Goal: Information Seeking & Learning: Understand process/instructions

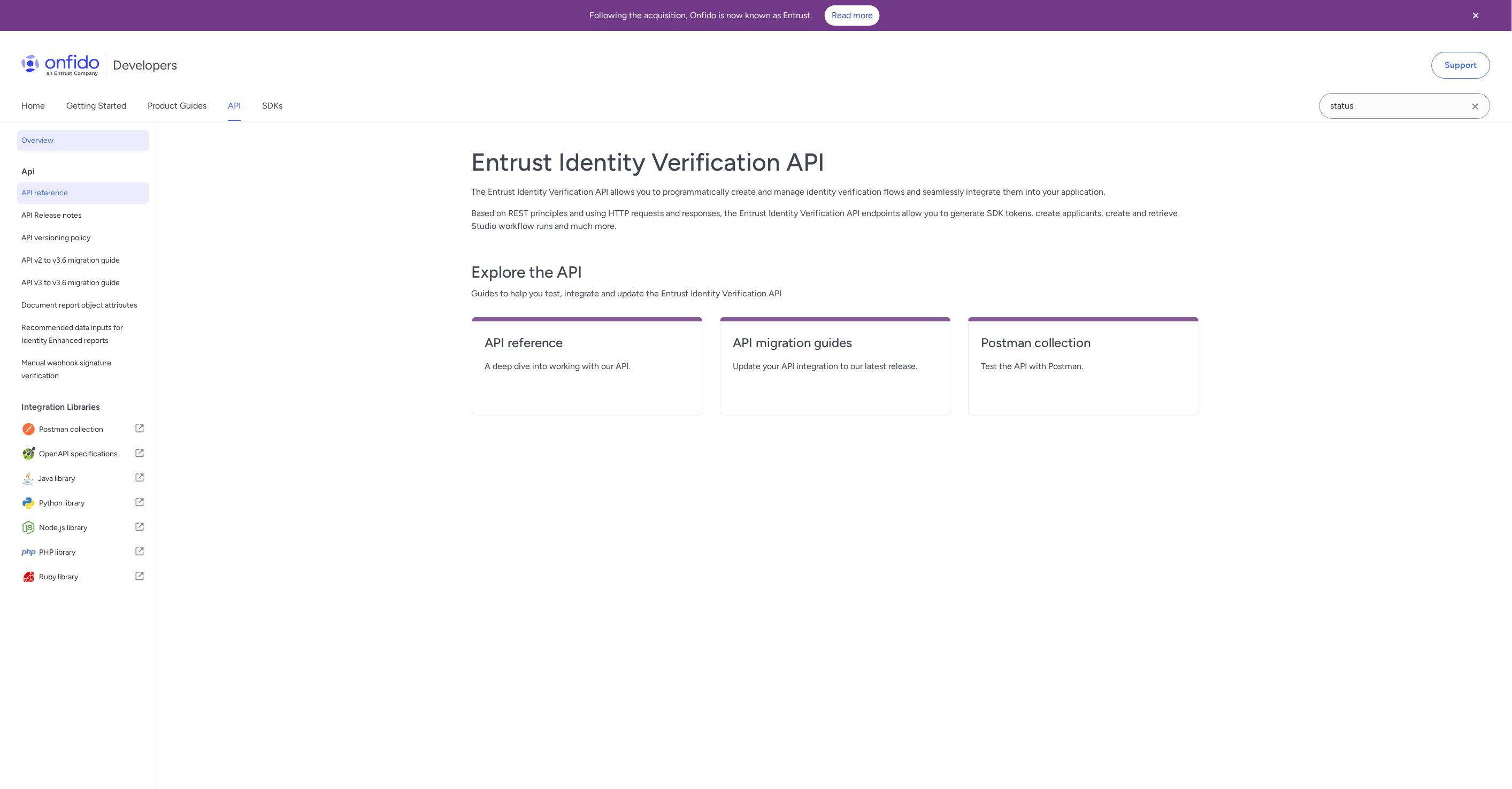
click at [78, 194] on span "API reference" at bounding box center [83, 193] width 123 height 13
select select "http"
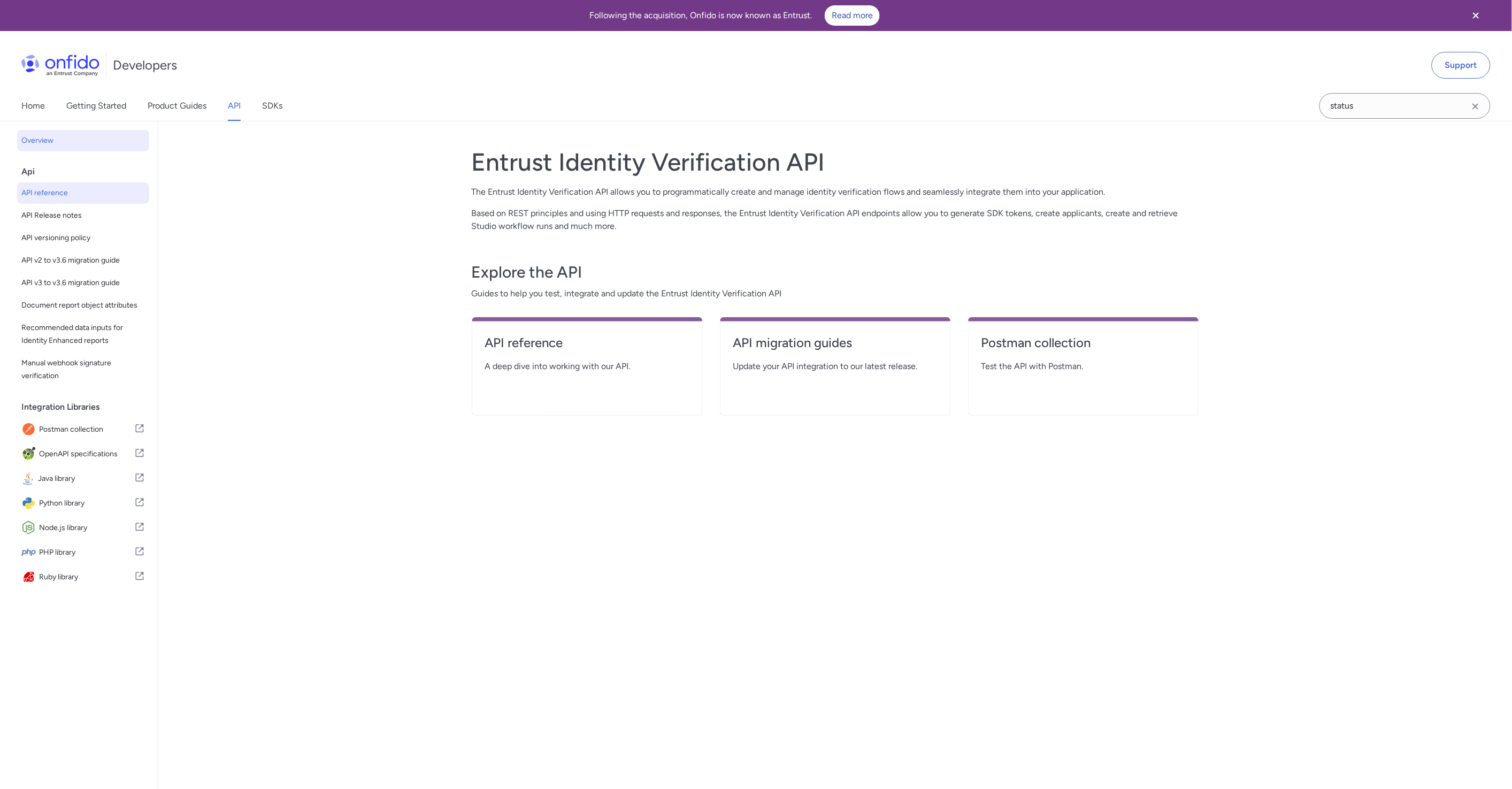
select select "http"
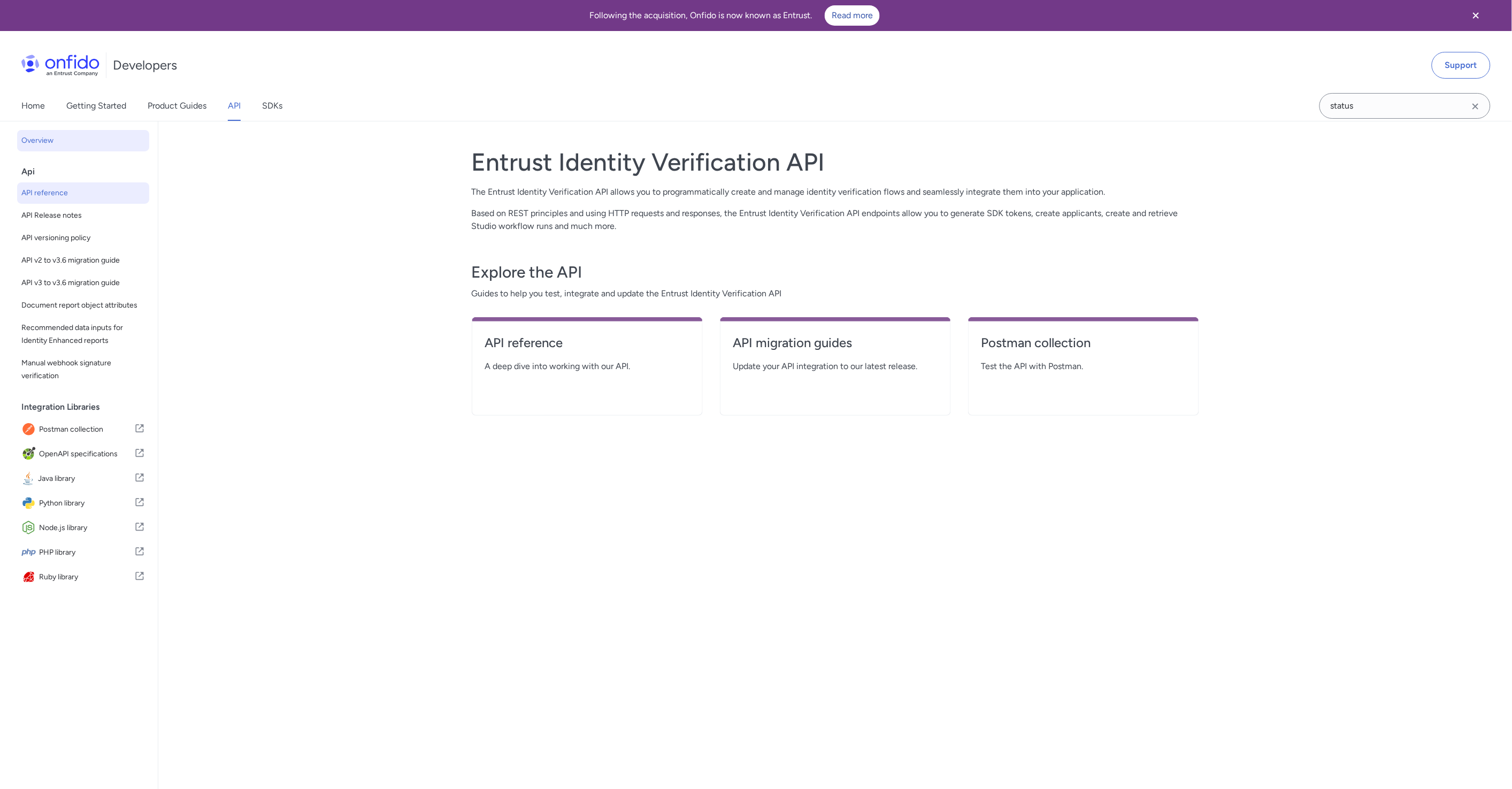
select select "http"
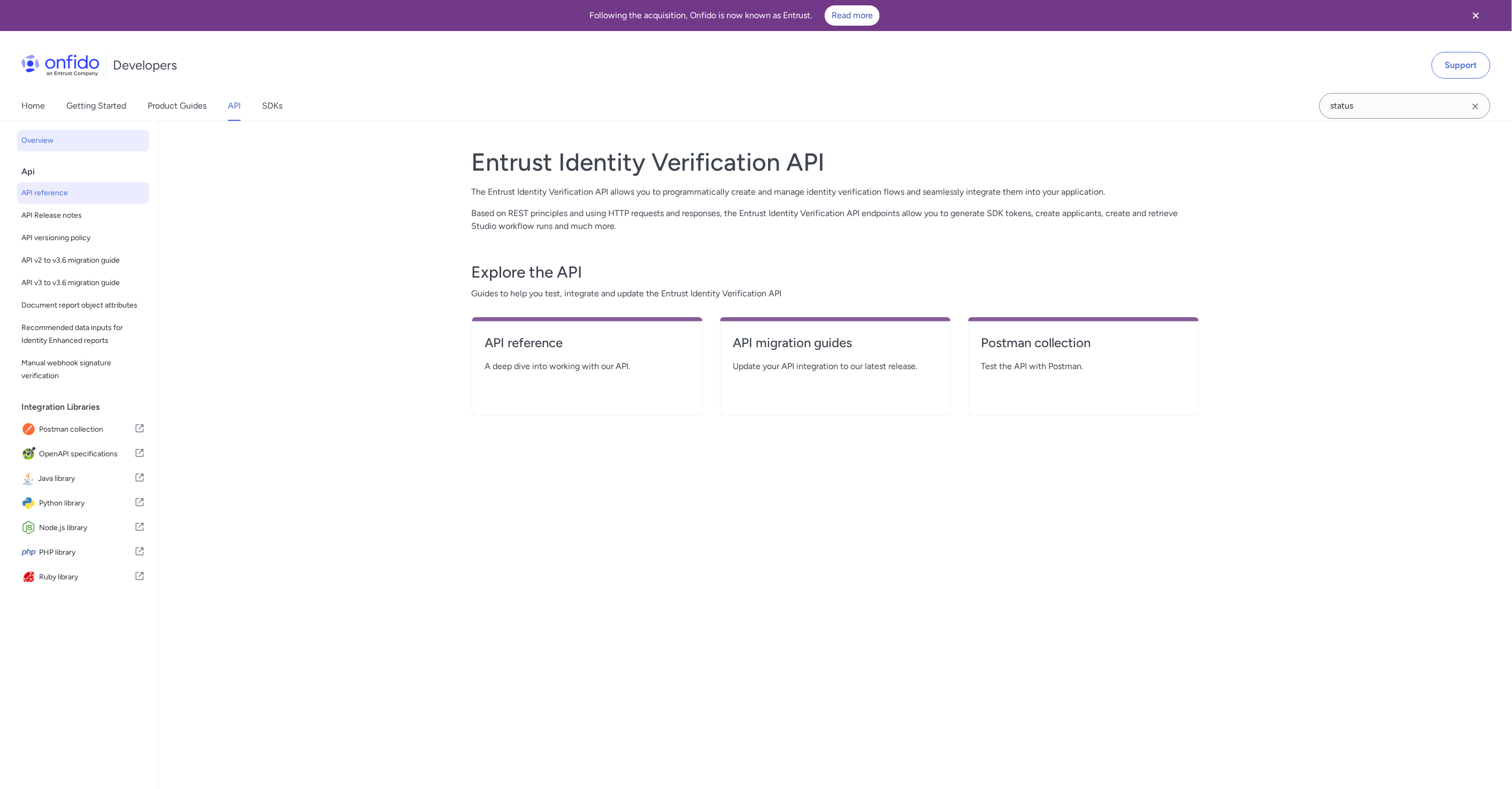
select select "http"
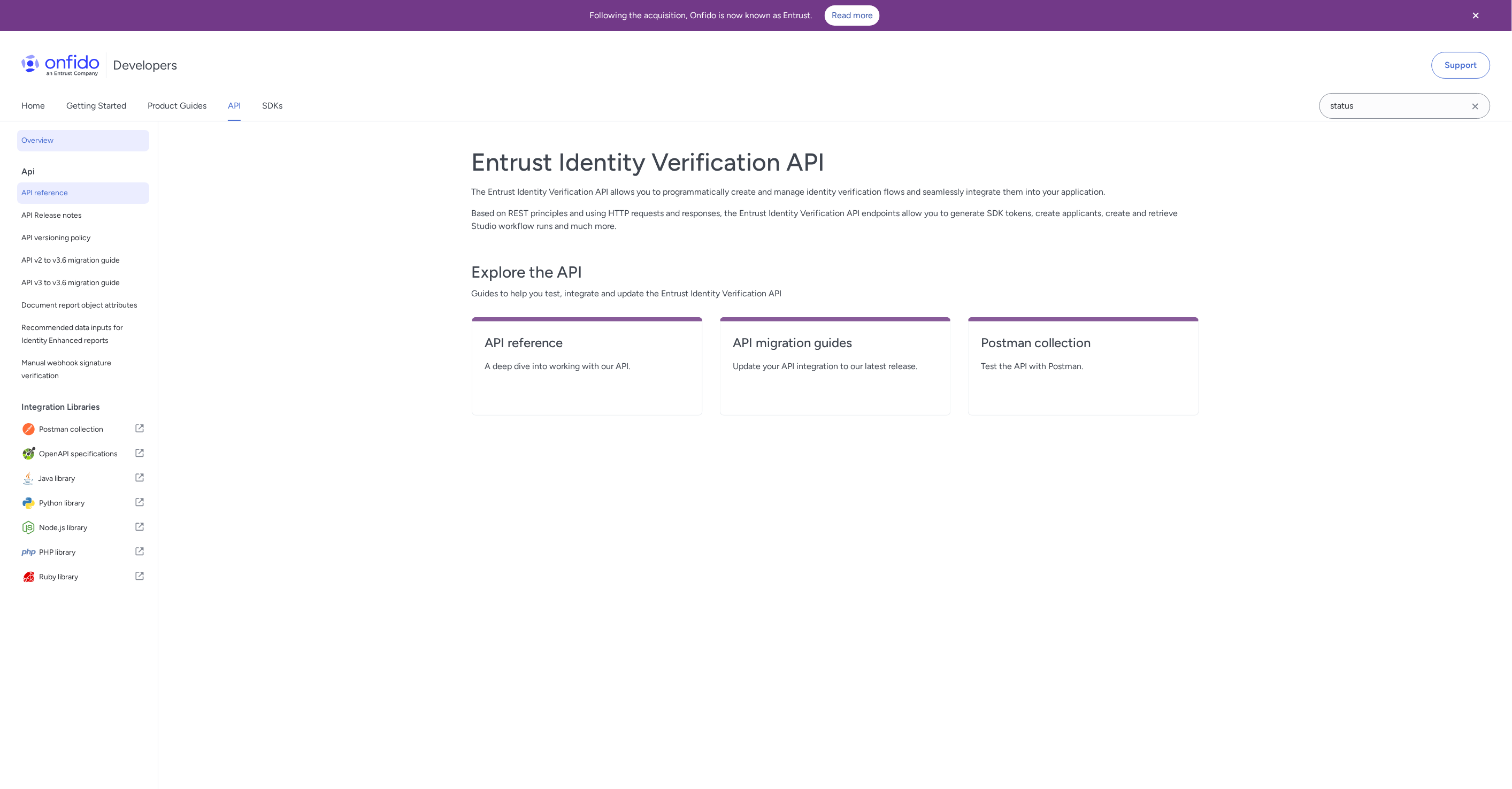
select select "http"
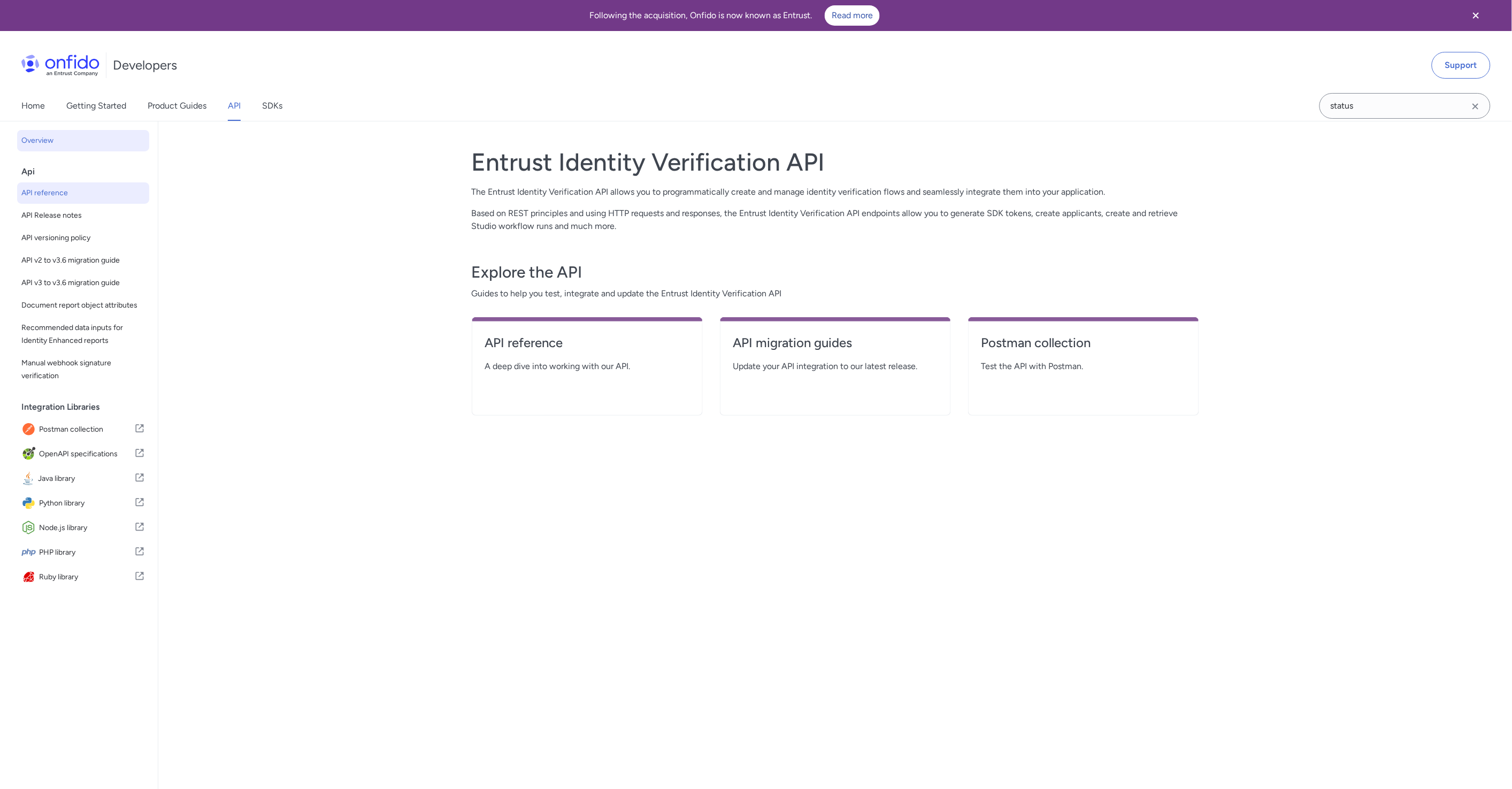
select select "http"
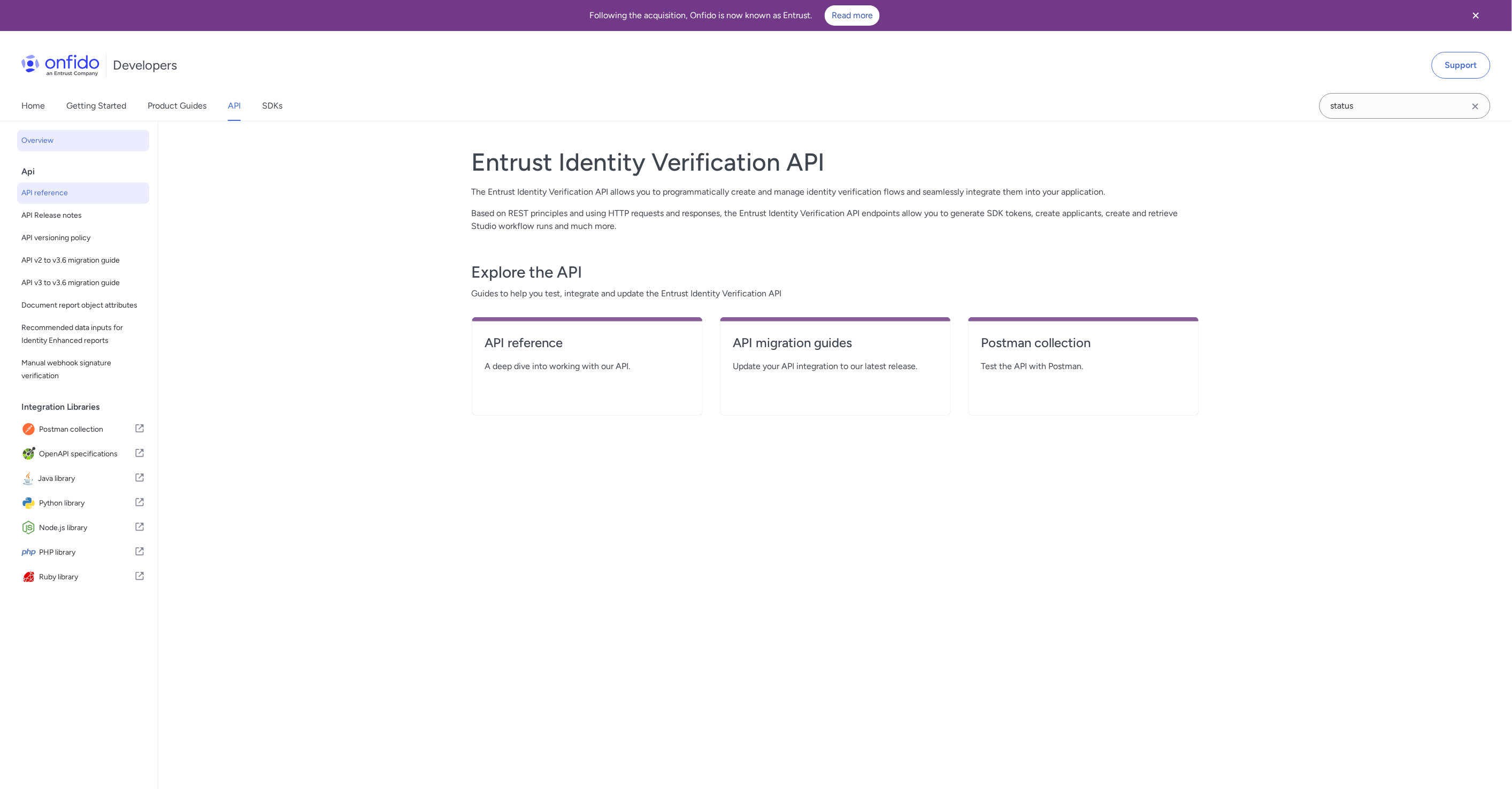
select select "http"
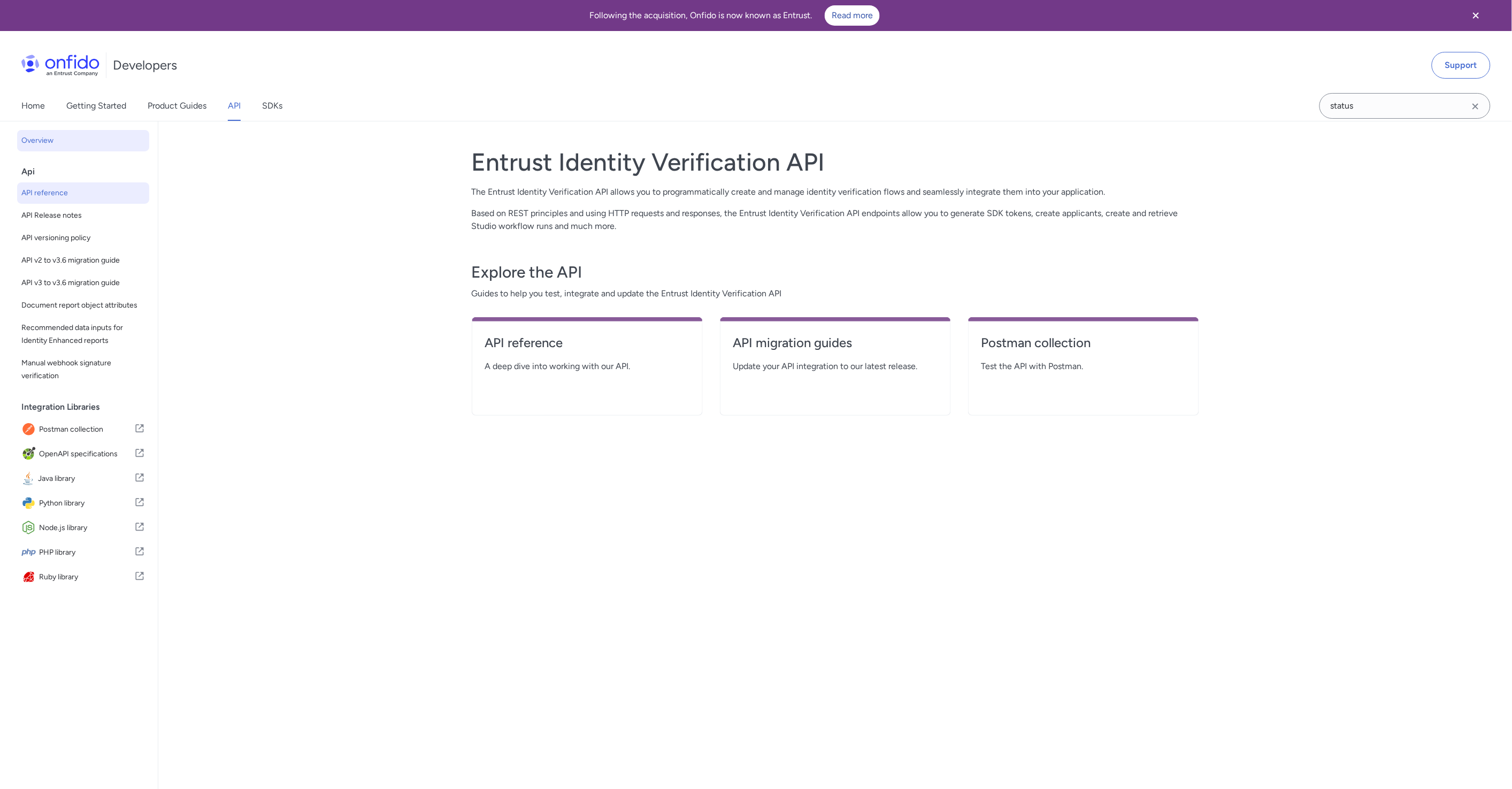
select select "http"
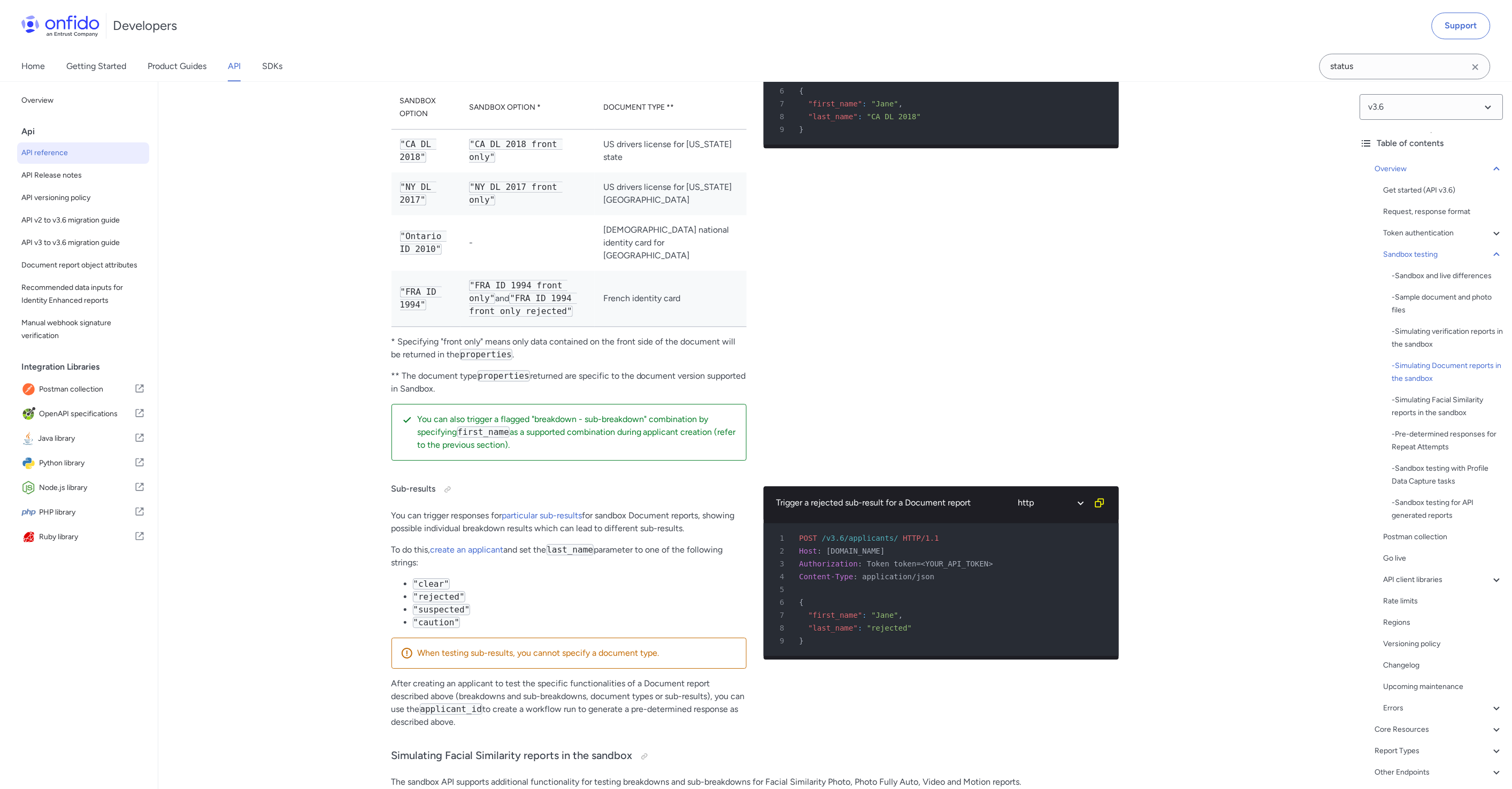
scroll to position [3114, 0]
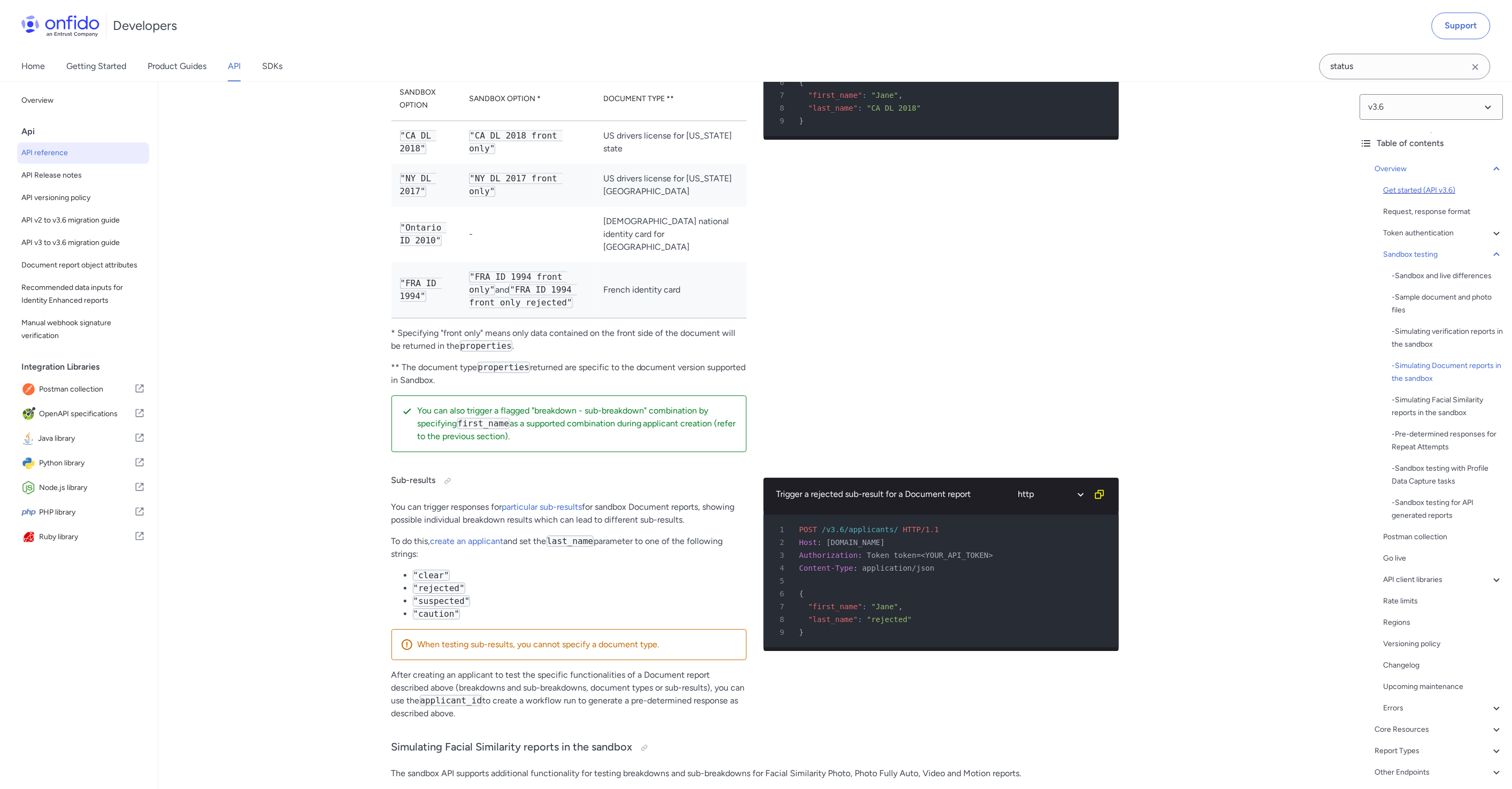
click at [1422, 189] on div "Get started (API v3.6)" at bounding box center [1444, 191] width 120 height 13
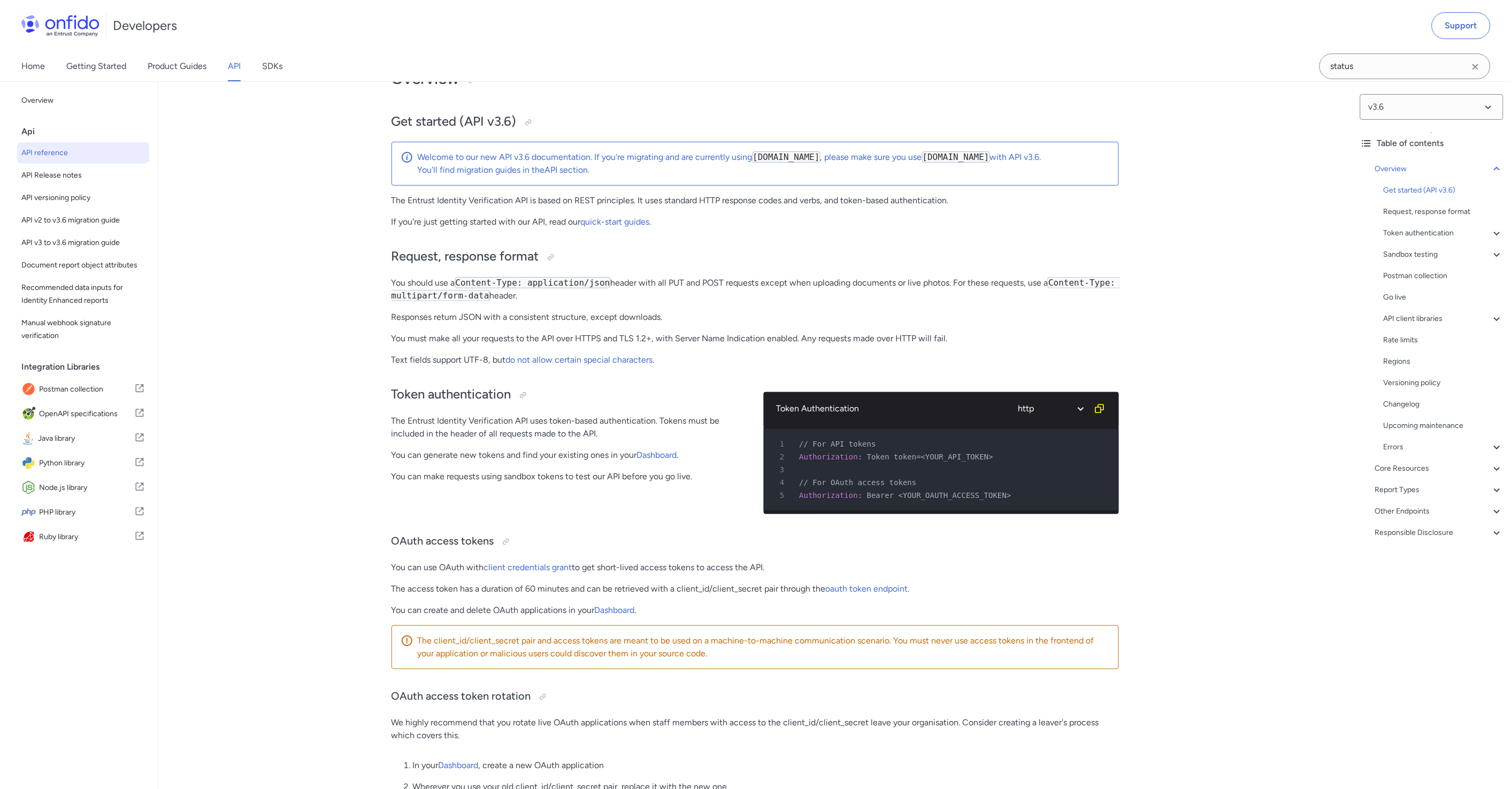
scroll to position [78, 0]
click at [1493, 468] on icon at bounding box center [1497, 469] width 13 height 13
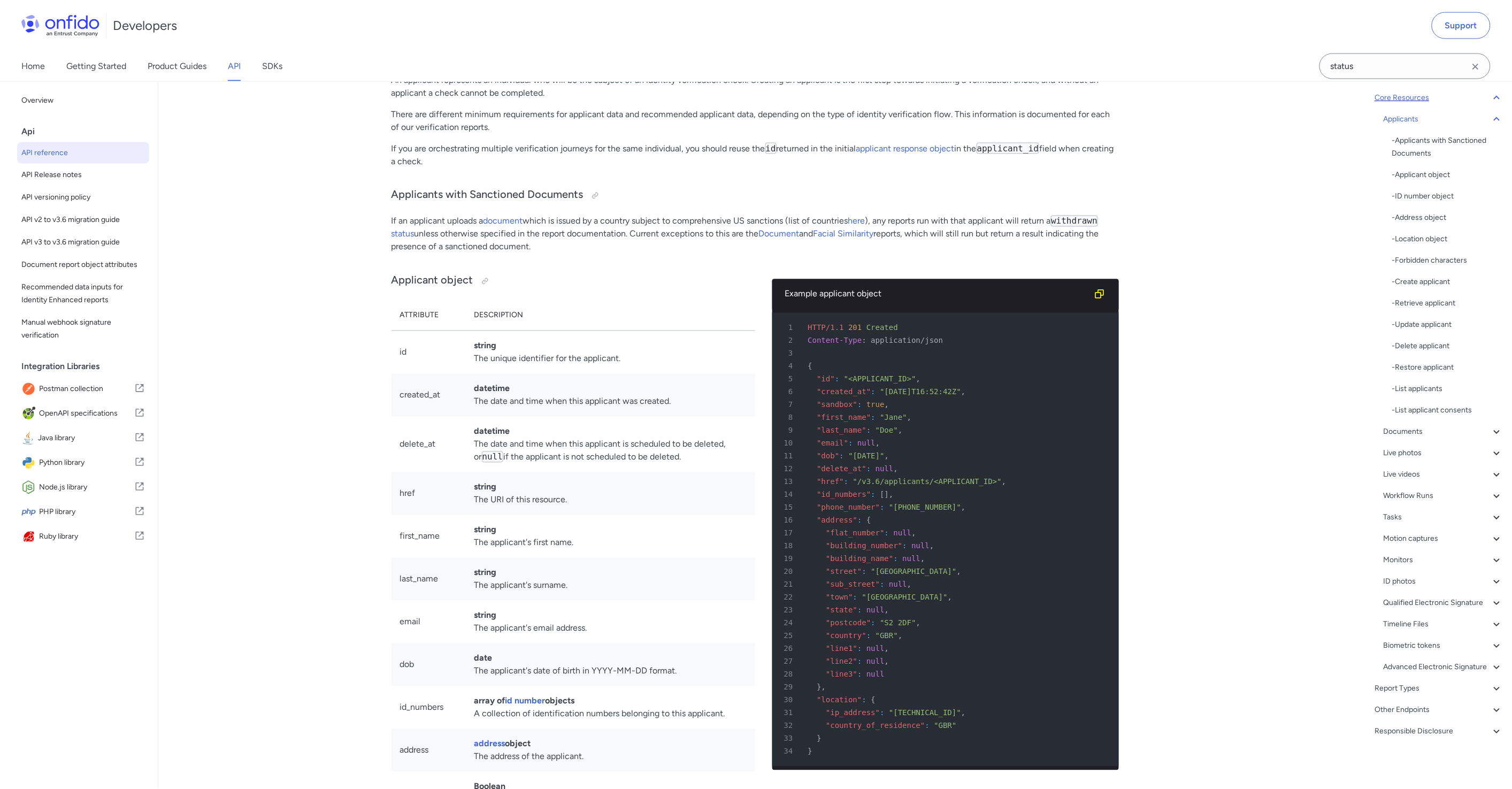
scroll to position [117, 0]
click at [1490, 489] on icon at bounding box center [1497, 496] width 13 height 13
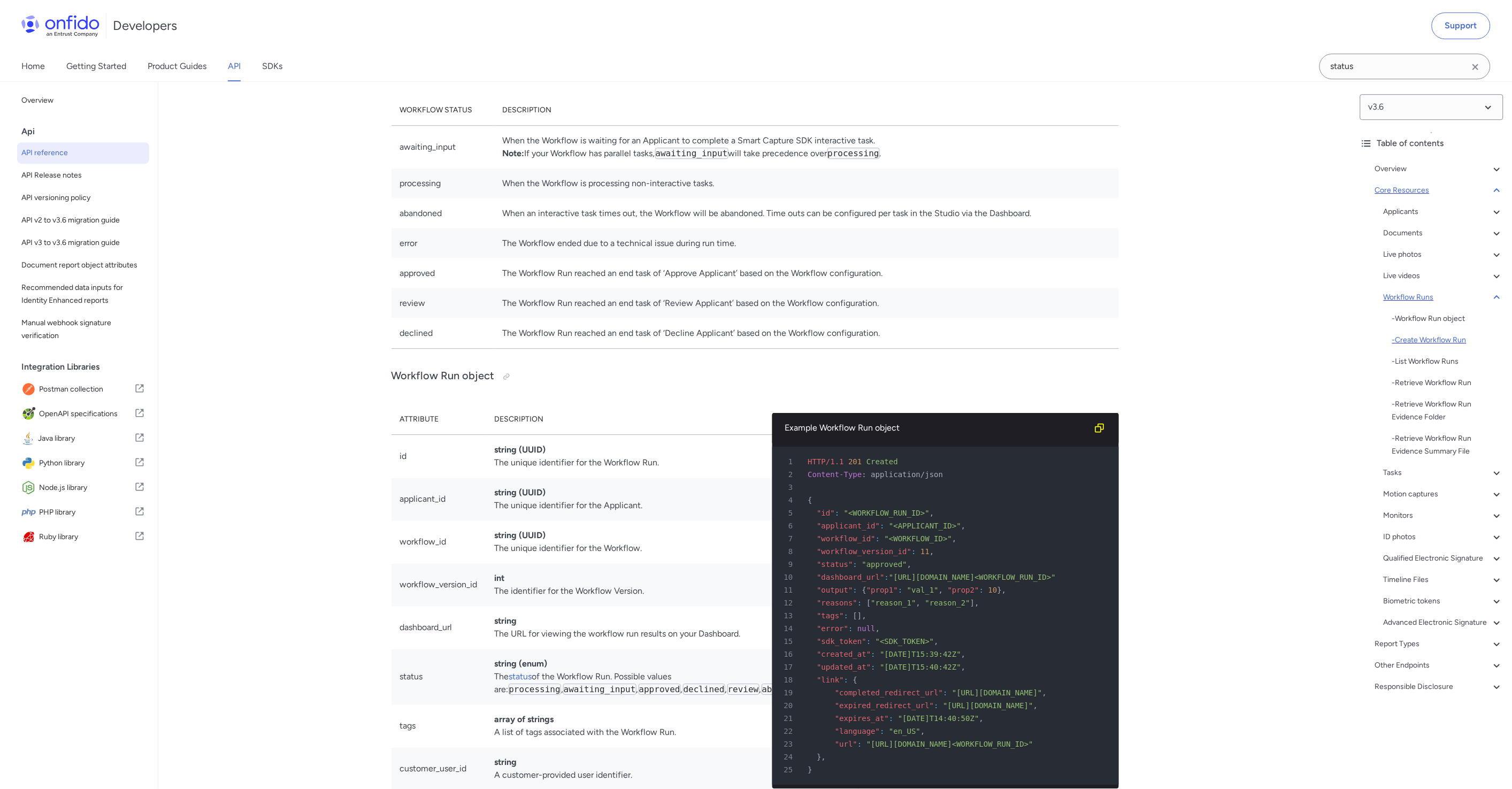
click at [1425, 338] on div "- Create Workflow Run" at bounding box center [1448, 340] width 111 height 13
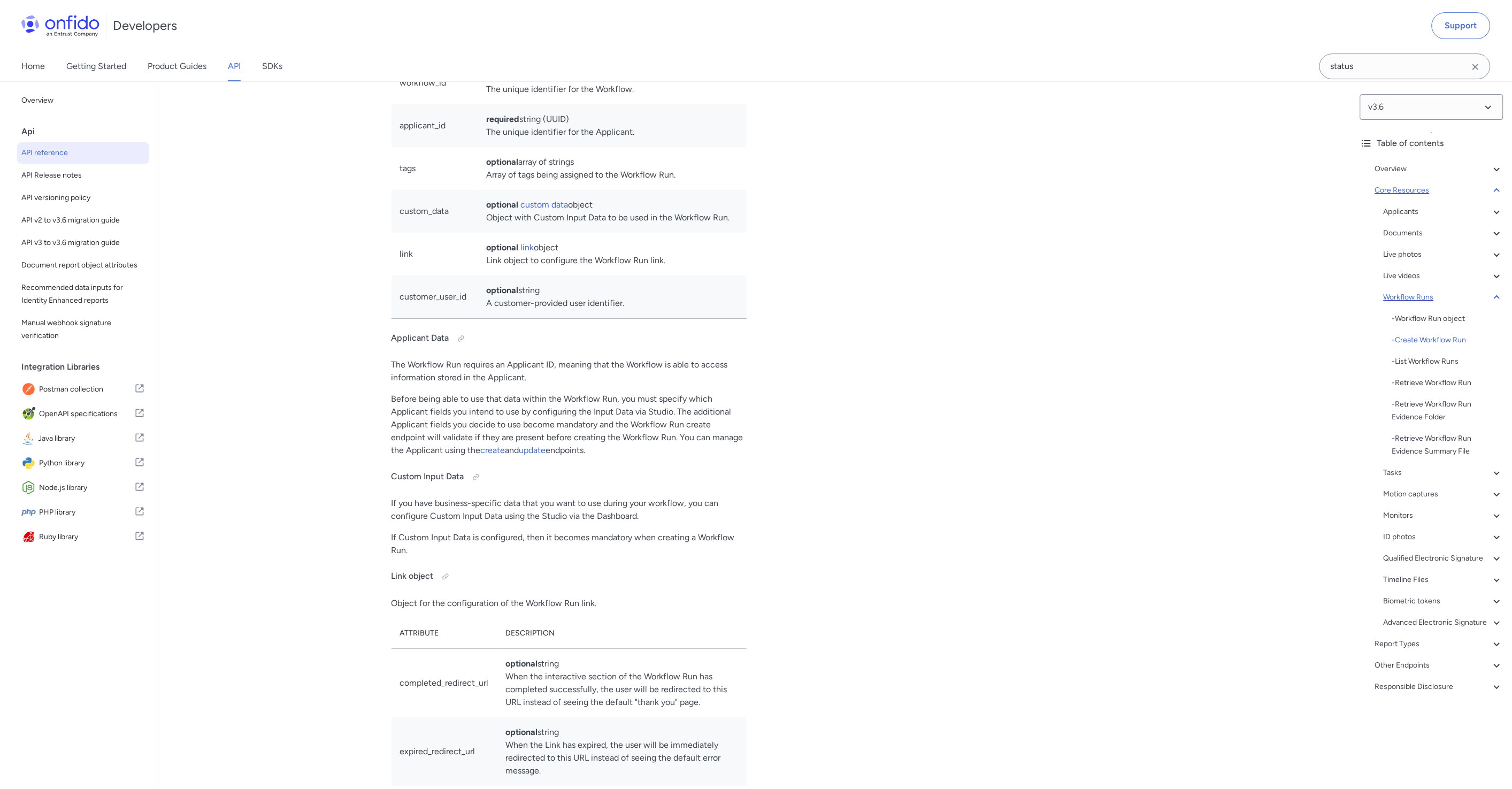
scroll to position [24972, 0]
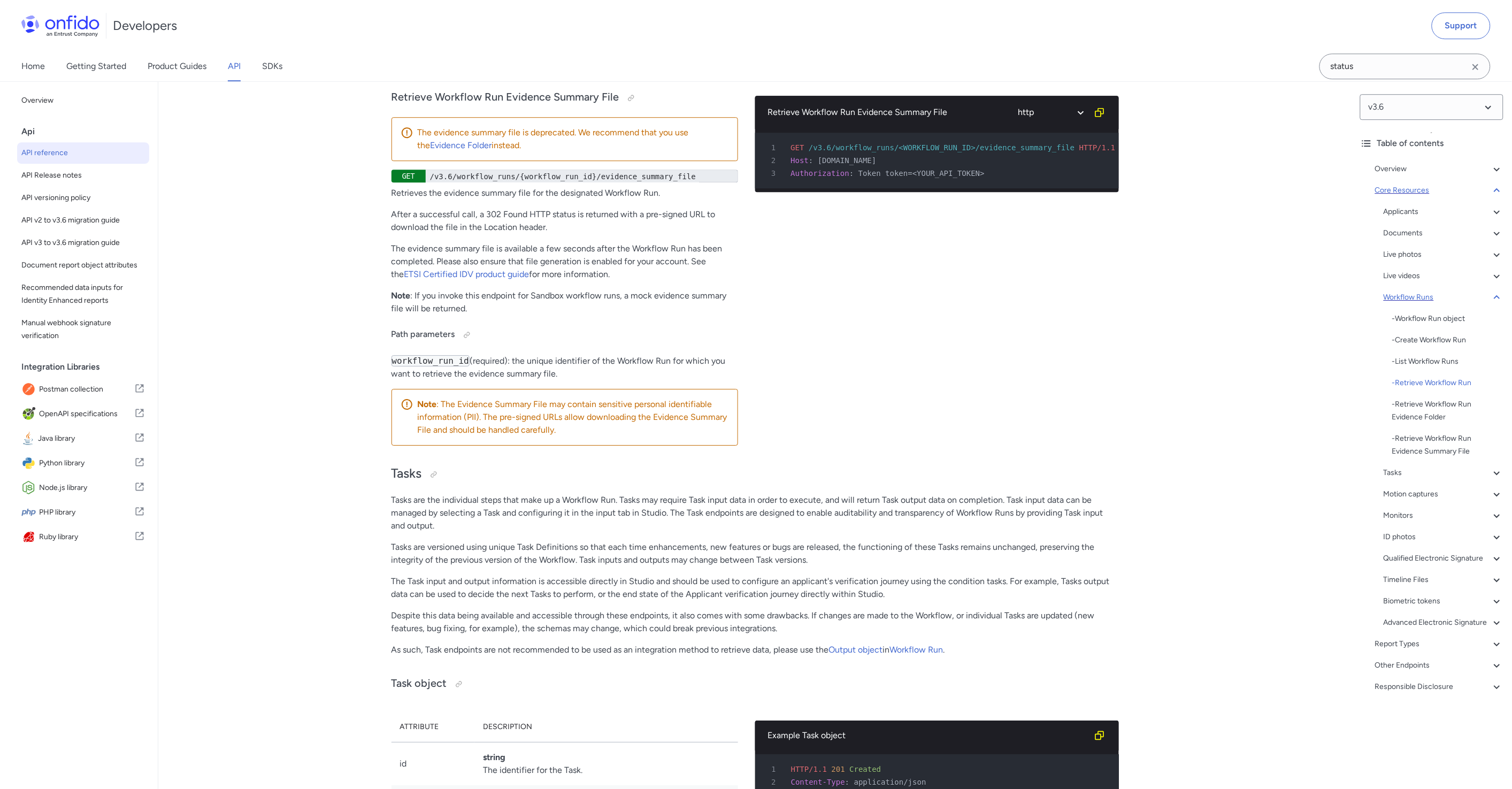
scroll to position [26705, 0]
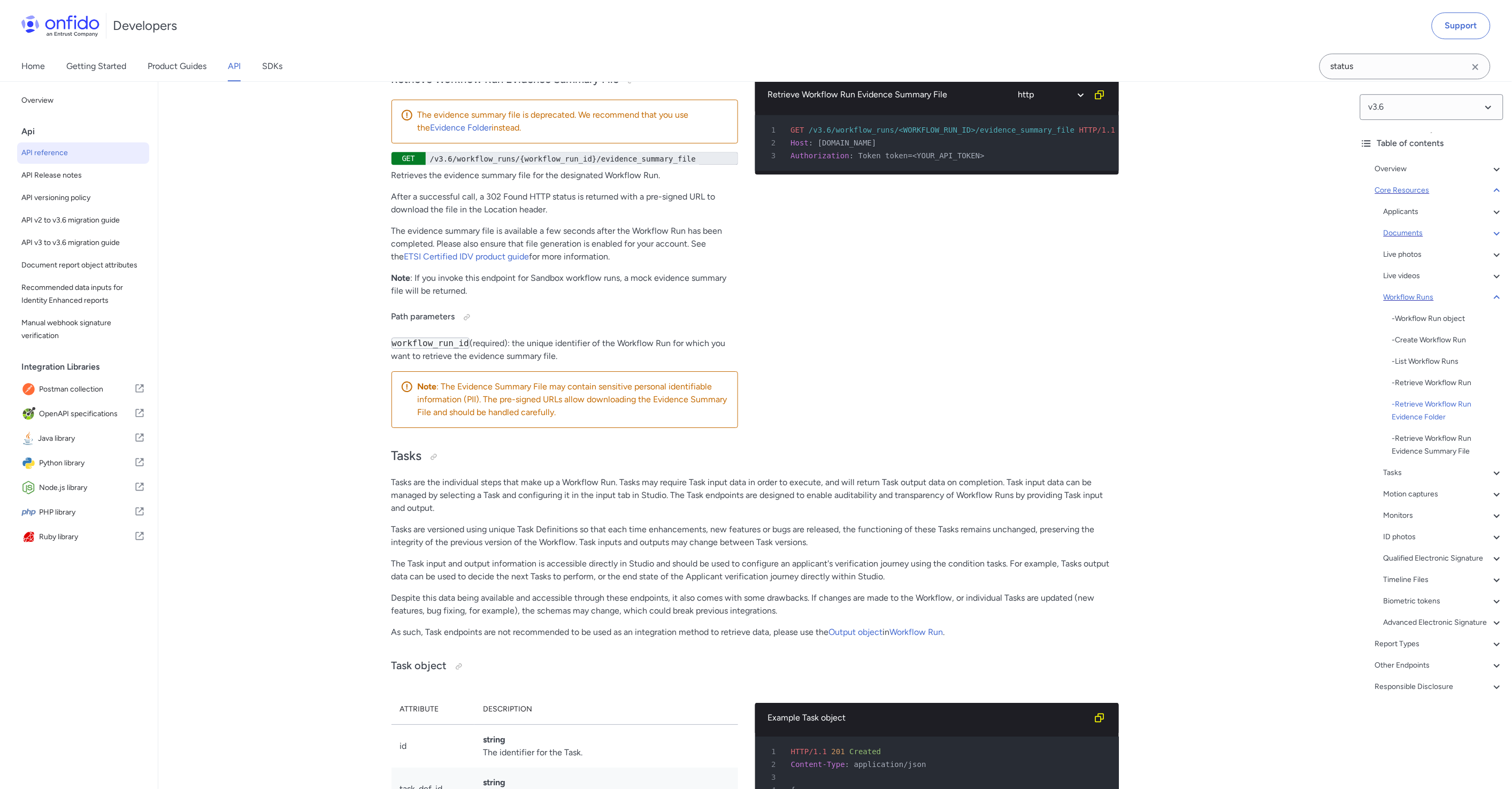
click at [1490, 235] on icon at bounding box center [1497, 233] width 13 height 13
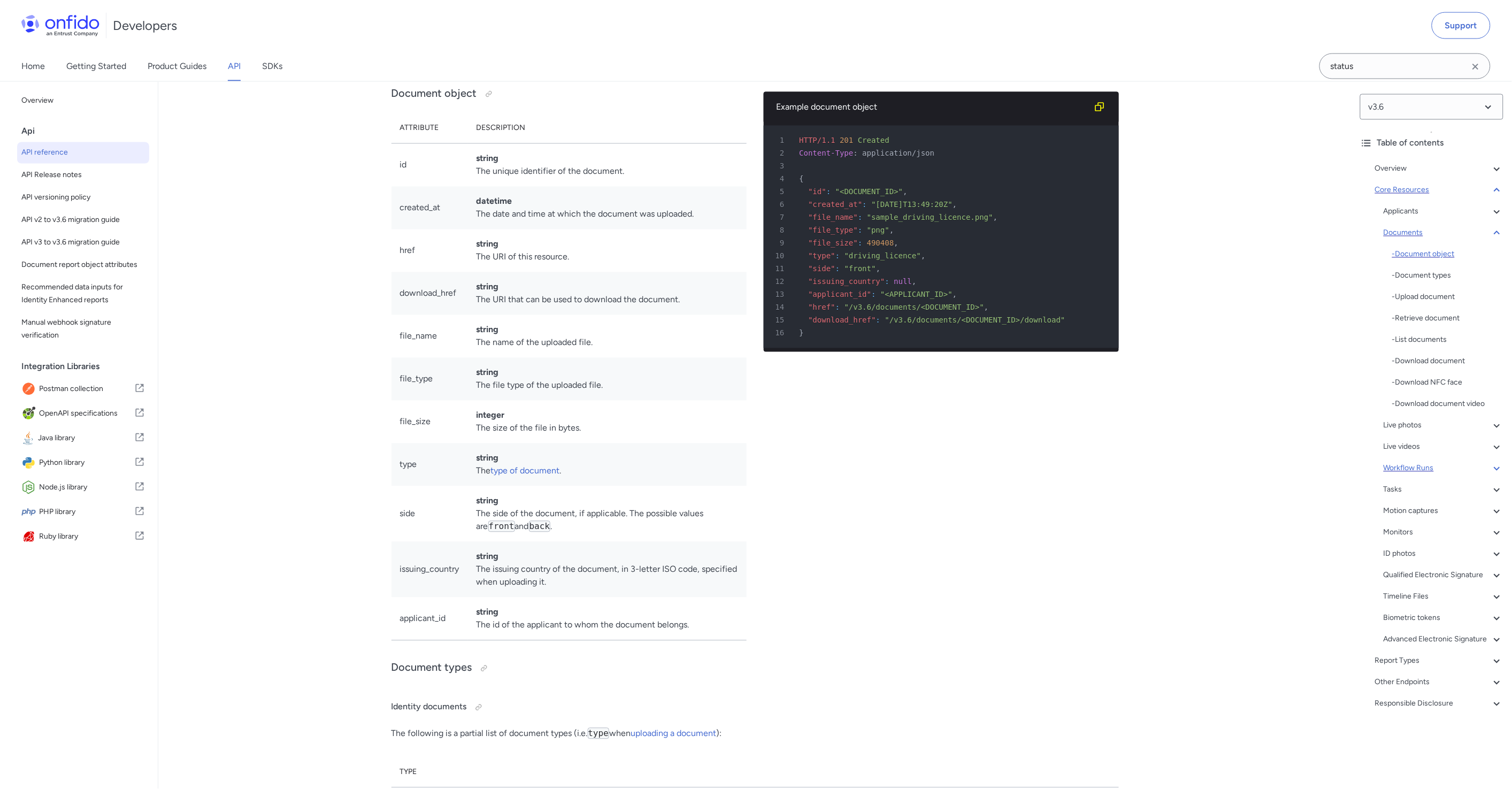
click at [1438, 254] on div "- Document object" at bounding box center [1448, 255] width 111 height 13
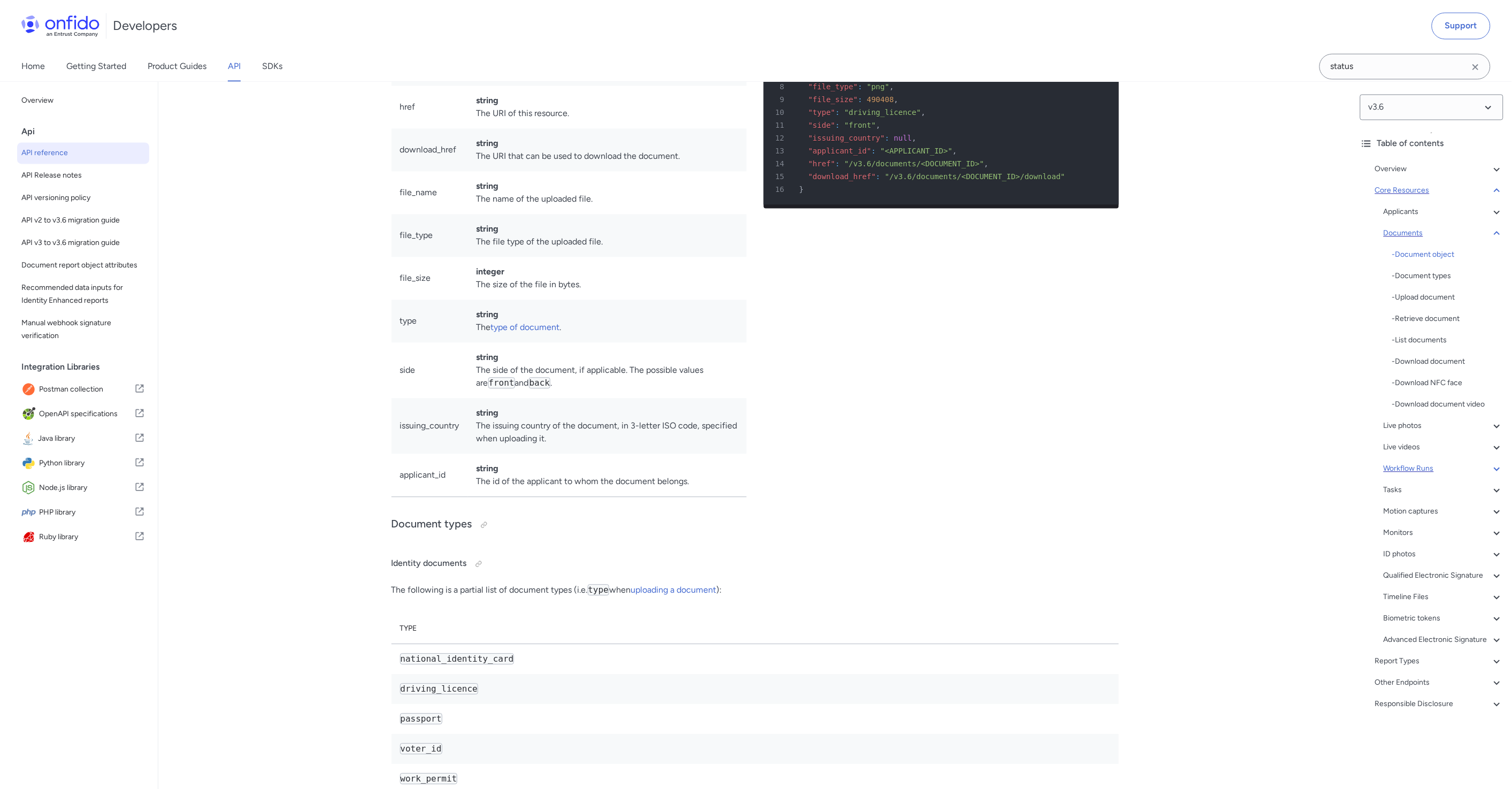
scroll to position [16399, 0]
